Goal: Task Accomplishment & Management: Use online tool/utility

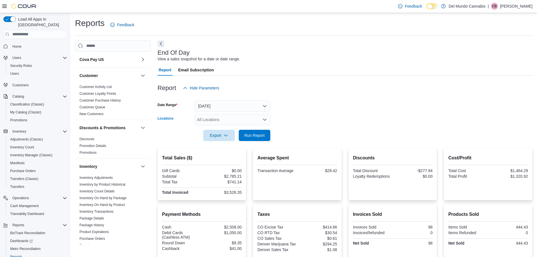
click at [224, 120] on div "All Locations" at bounding box center [233, 119] width 76 height 11
click at [243, 137] on div "[STREET_ADDRESS]" at bounding box center [232, 137] width 69 height 6
click at [313, 117] on form "Date Range [DATE] Locations [STREET_ADDRESS] Export Run Report" at bounding box center [345, 117] width 375 height 47
click at [260, 137] on span "Run Report" at bounding box center [254, 135] width 20 height 6
click at [218, 137] on span "Export" at bounding box center [219, 134] width 25 height 11
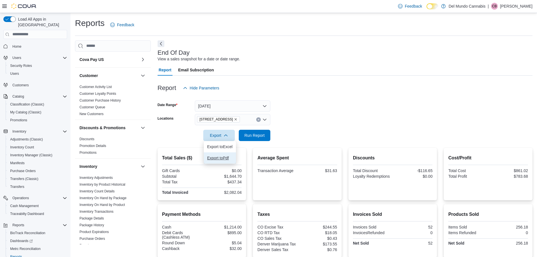
click at [230, 160] on span "Export to Pdf" at bounding box center [219, 158] width 25 height 5
